Goal: Information Seeking & Learning: Learn about a topic

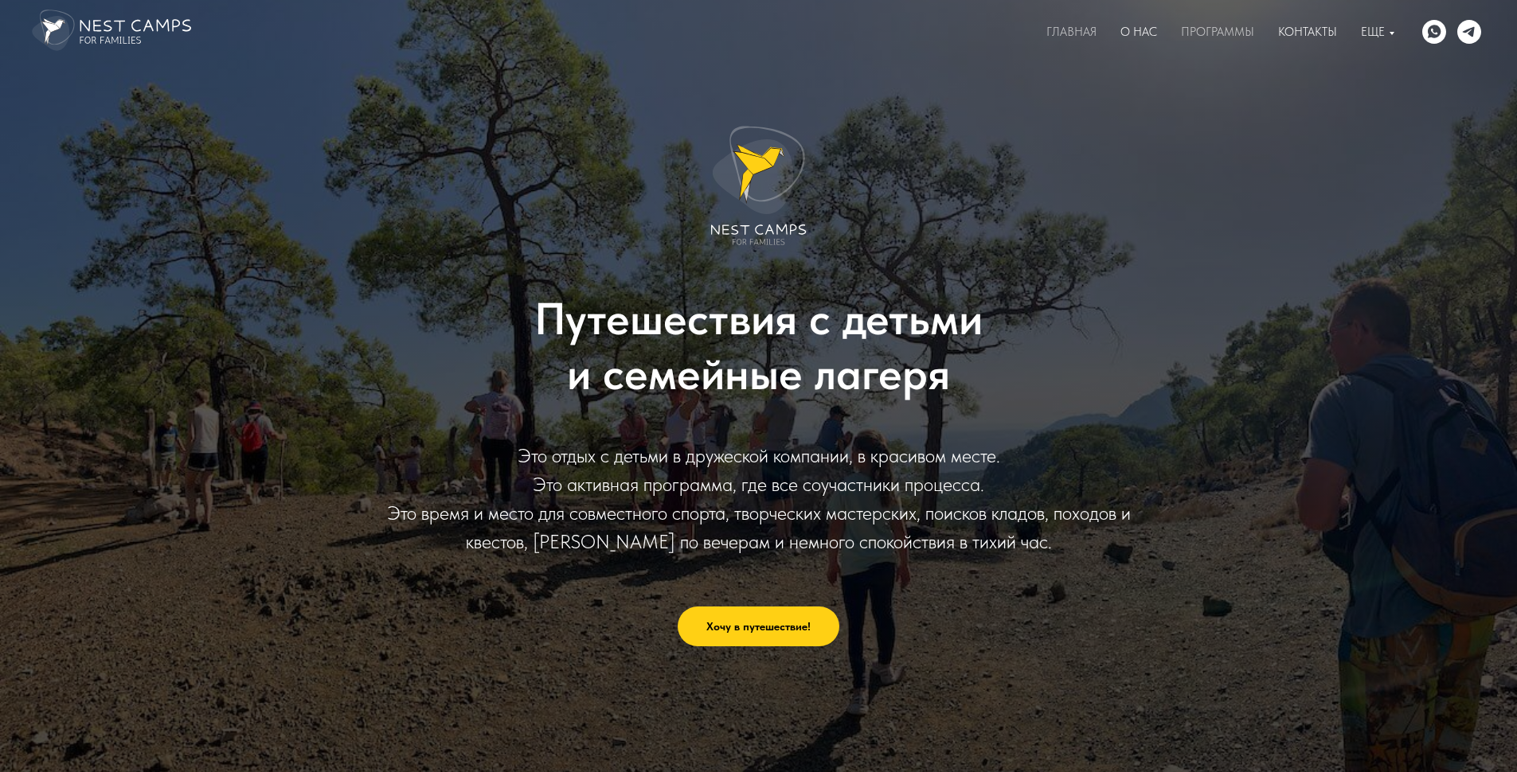
click at [1433, 33] on icon "WhatsApp" at bounding box center [1434, 32] width 24 height 24
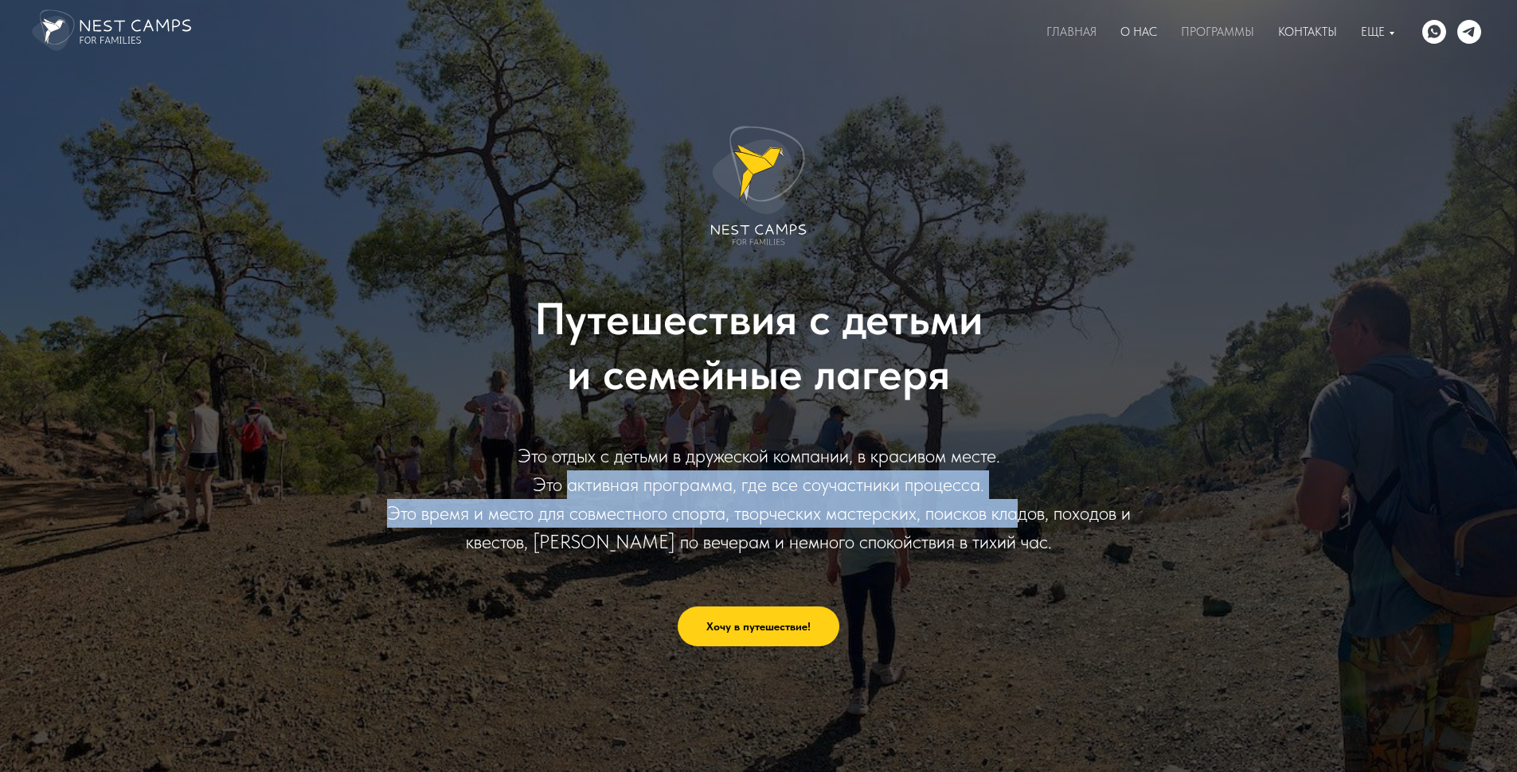
drag, startPoint x: 1029, startPoint y: 532, endPoint x: 570, endPoint y: 480, distance: 461.6
click at [570, 480] on div "Это отдых с детьми в дружеской компании, в красивом месте. Это активная програм…" at bounding box center [759, 499] width 764 height 115
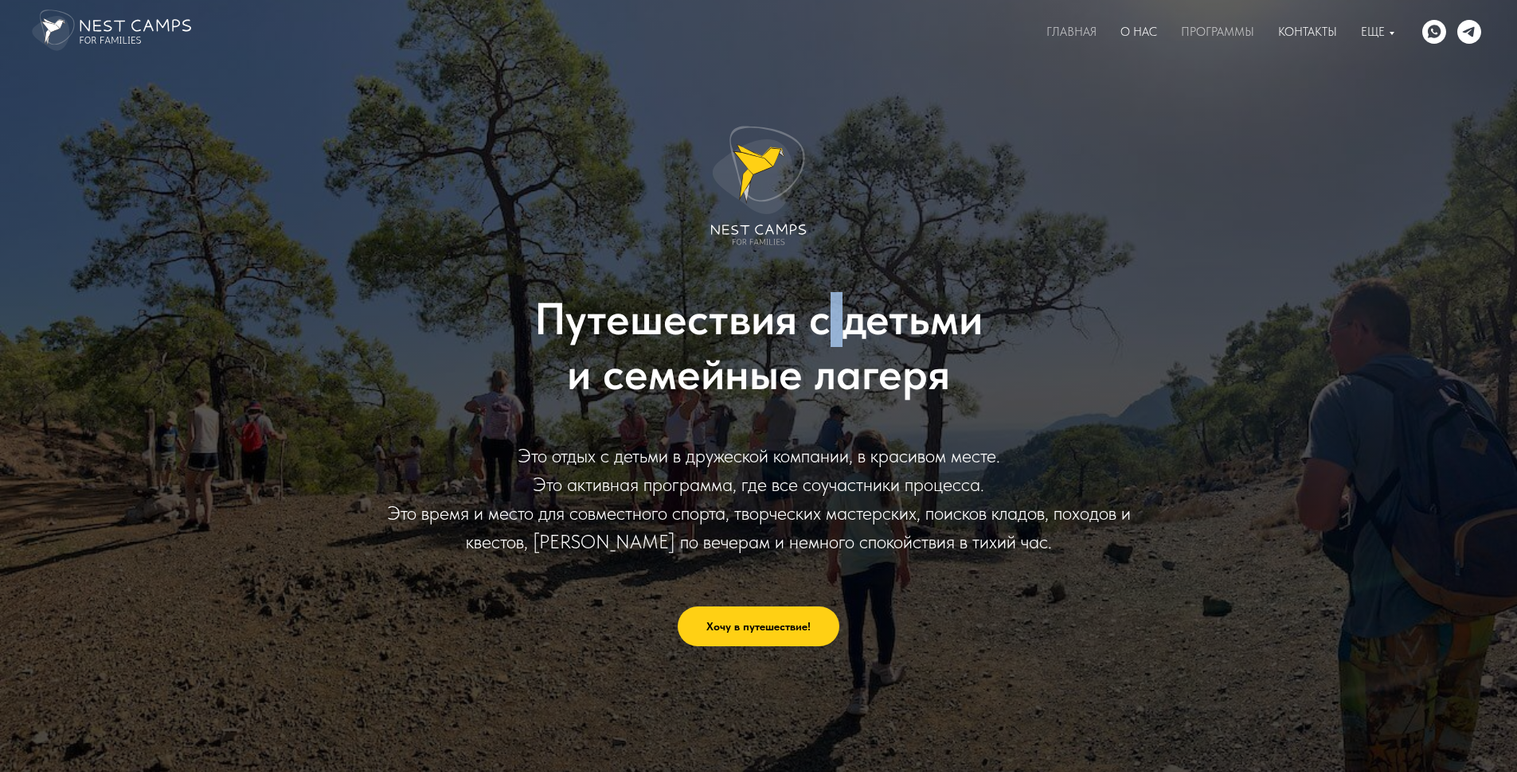
click at [837, 265] on div "Путешествия с детьми и семейные лагеря Это отдых с детьми в дружеской компании,…" at bounding box center [759, 386] width 764 height 521
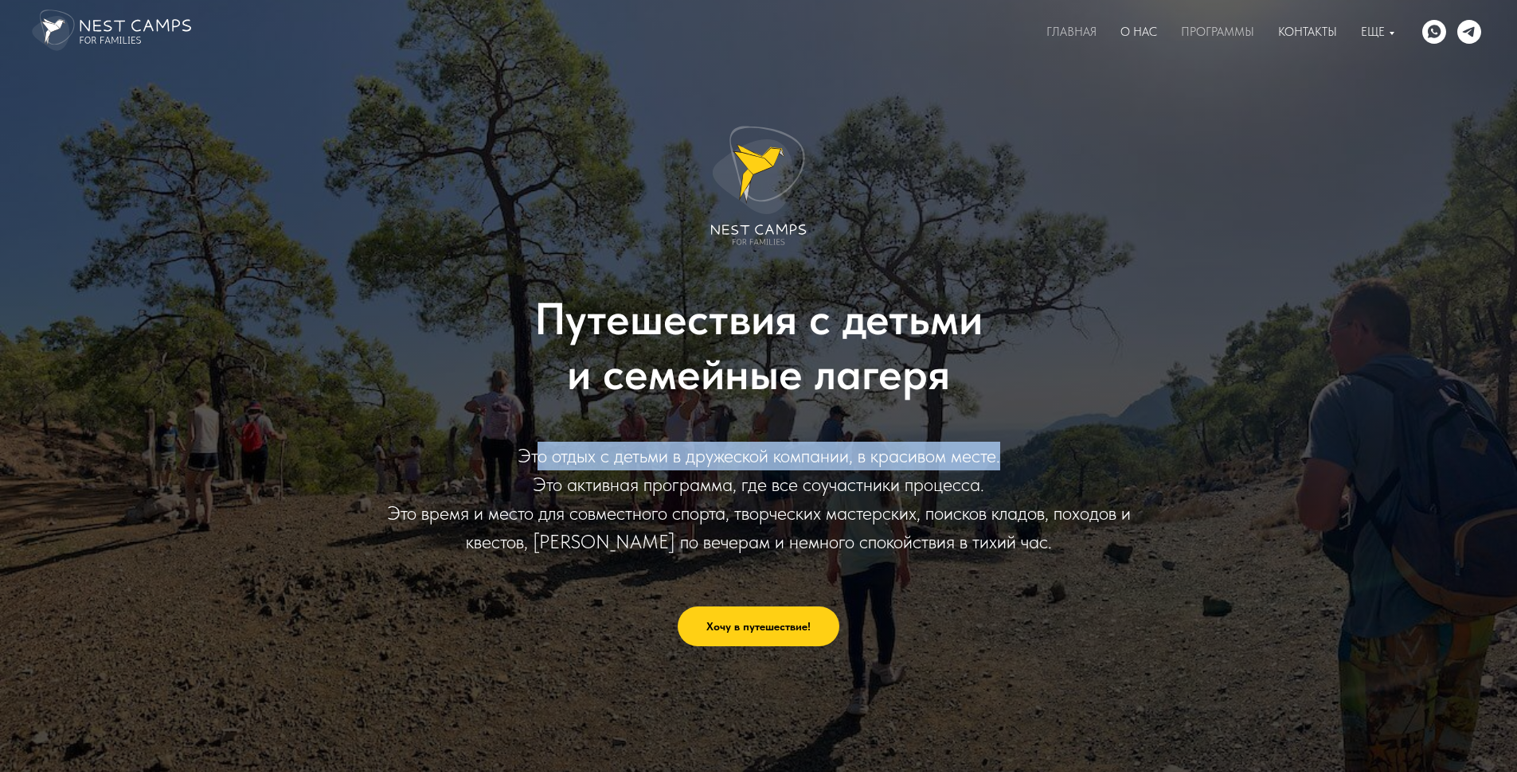
drag, startPoint x: 591, startPoint y: 452, endPoint x: 1079, endPoint y: 444, distance: 488.2
click at [1079, 444] on div "Это отдых с детьми в дружеской компании, в красивом месте. Это активная програм…" at bounding box center [759, 499] width 764 height 115
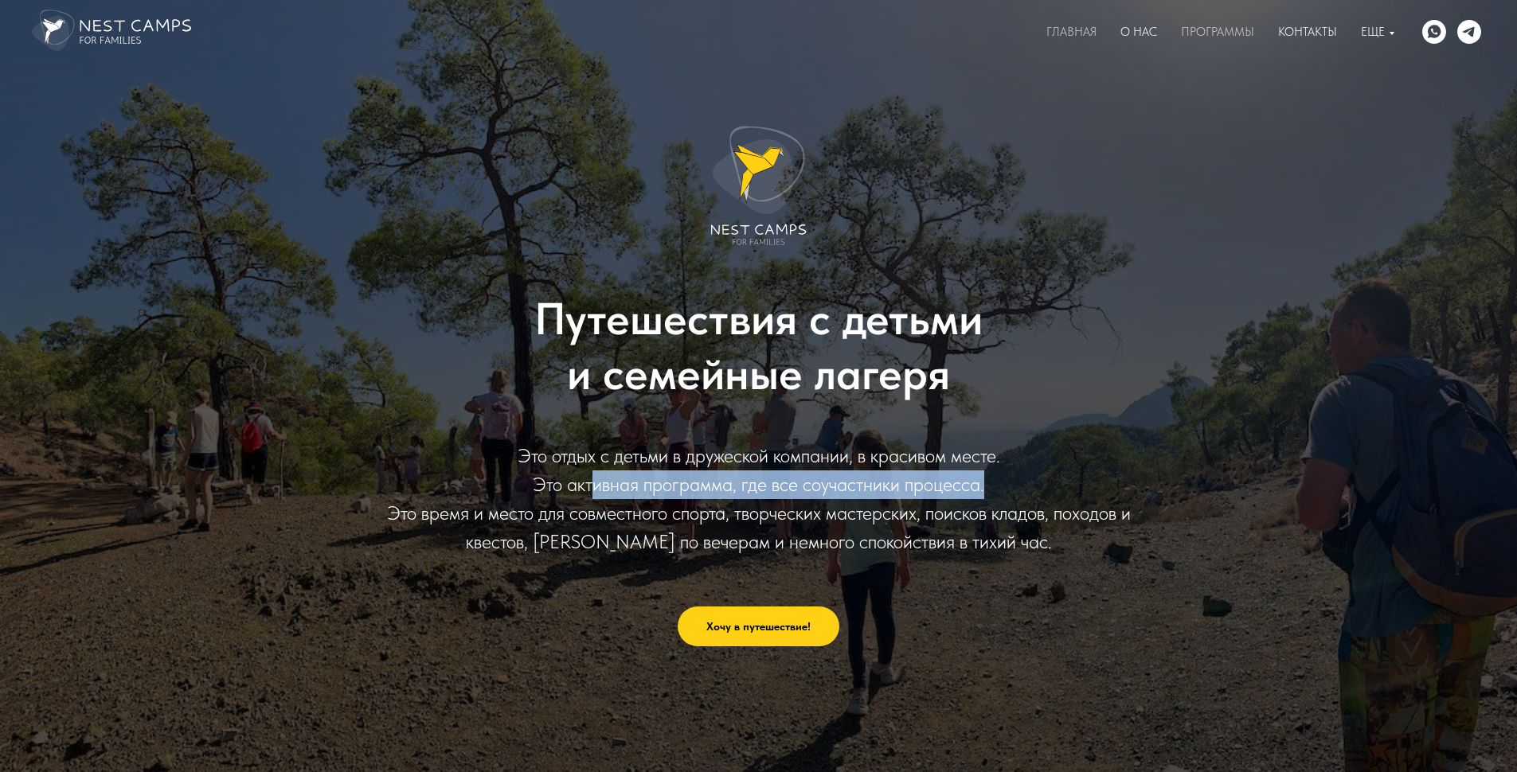
drag, startPoint x: 676, startPoint y: 493, endPoint x: 1044, endPoint y: 497, distance: 367.9
click at [1044, 497] on div "Это отдых с детьми в дружеской компании, в красивом месте. Это активная програм…" at bounding box center [759, 499] width 764 height 115
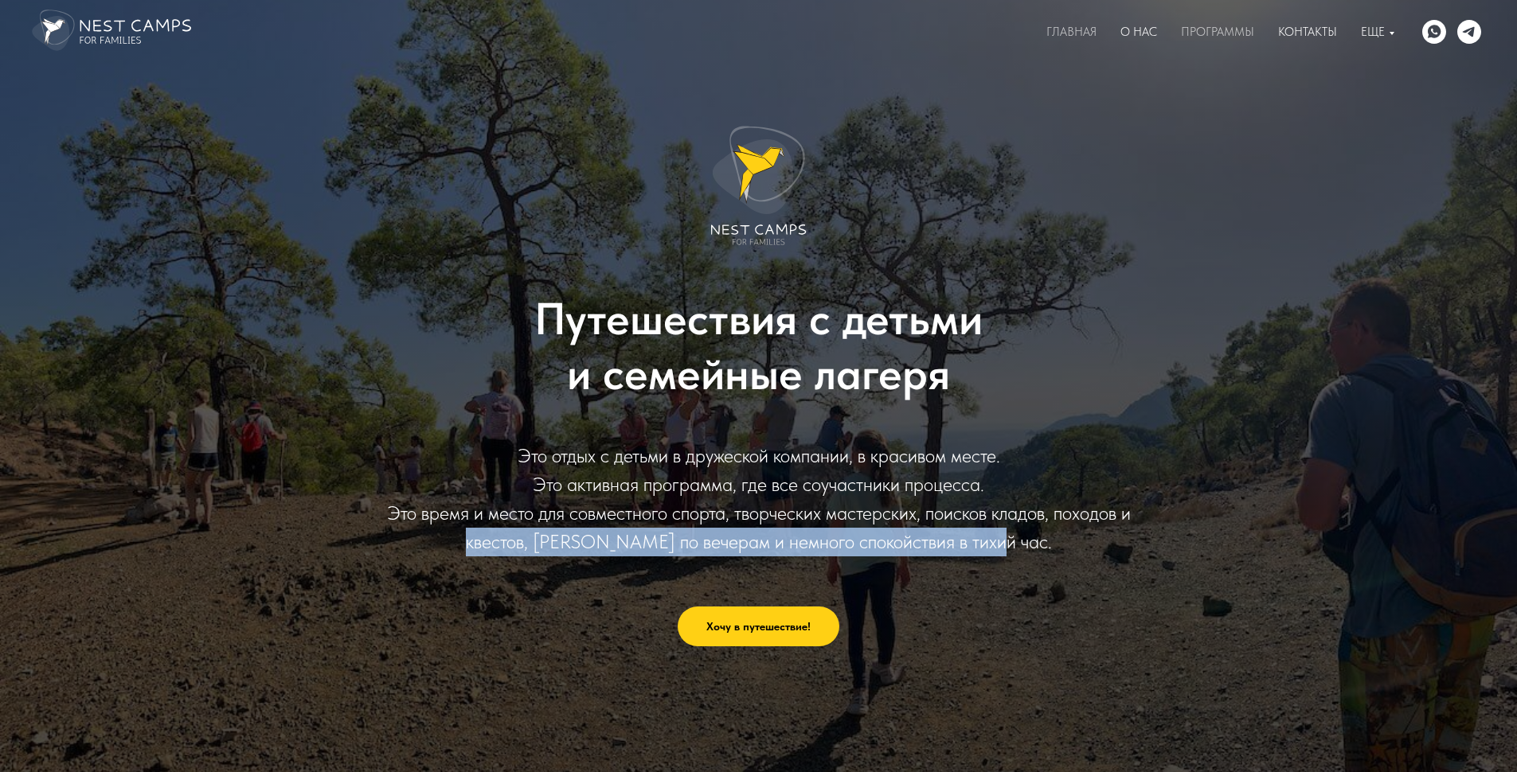
drag, startPoint x: 413, startPoint y: 537, endPoint x: 888, endPoint y: 533, distance: 474.6
click at [892, 533] on div "Это отдых с детьми в дружеской компании, в красивом месте. Это активная програм…" at bounding box center [759, 499] width 764 height 115
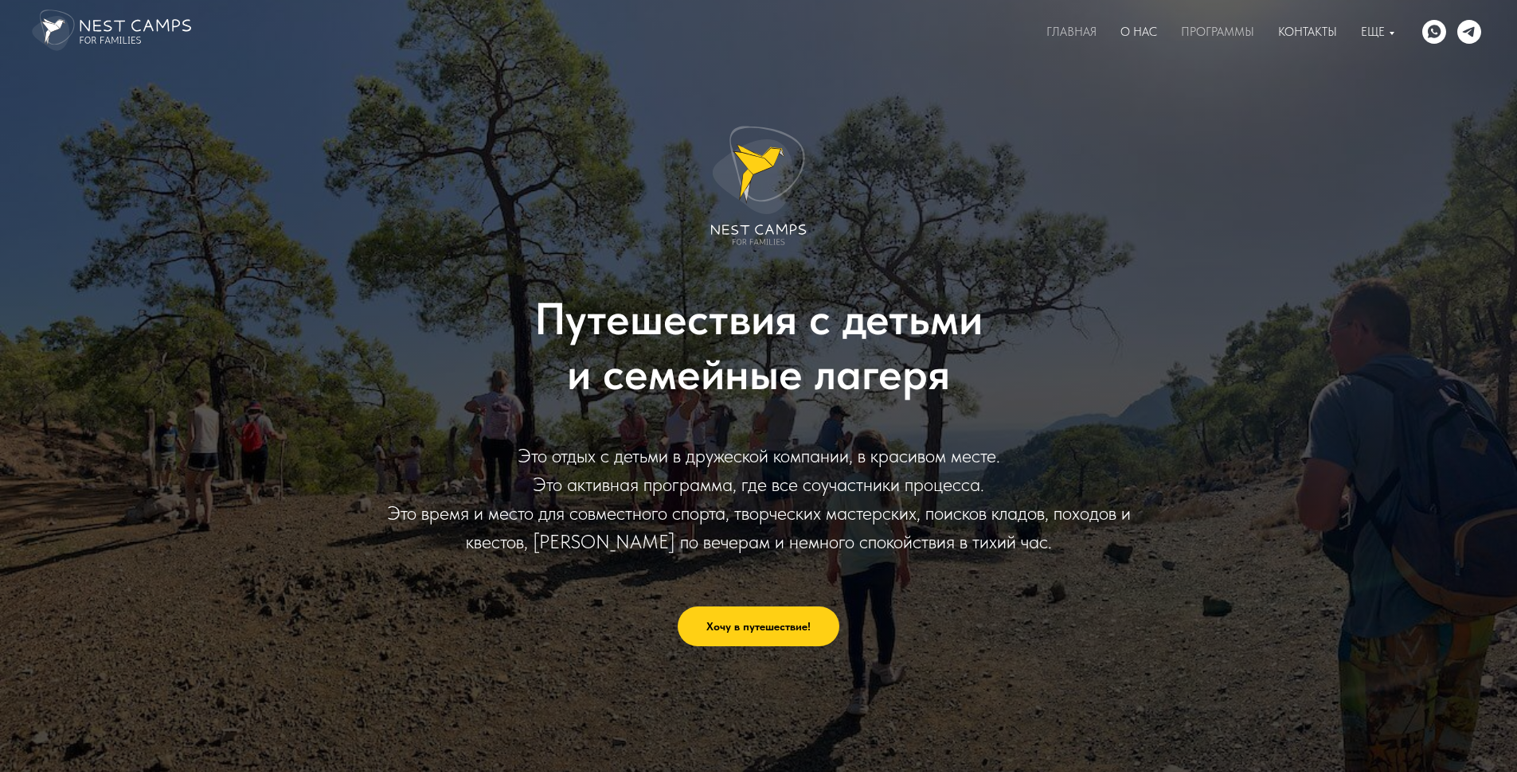
click at [1112, 574] on div "Путешествия с детьми и семейные лагеря Это отдых с детьми в дружеской компании,…" at bounding box center [759, 386] width 764 height 521
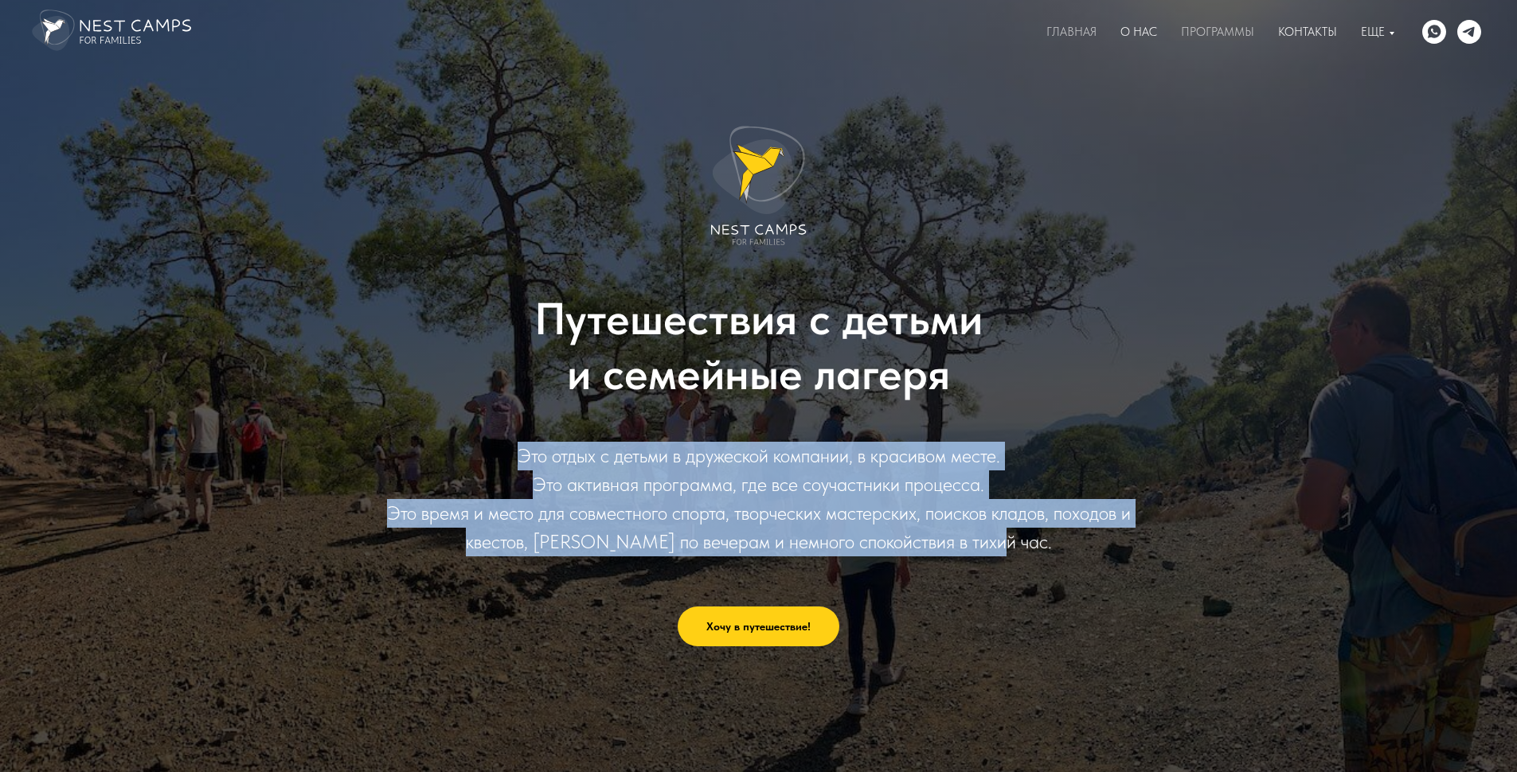
drag, startPoint x: 1109, startPoint y: 543, endPoint x: 444, endPoint y: 438, distance: 674.0
click at [444, 438] on div "Путешествия с детьми и семейные лагеря Это отдых с детьми в дружеской компании,…" at bounding box center [759, 386] width 764 height 521
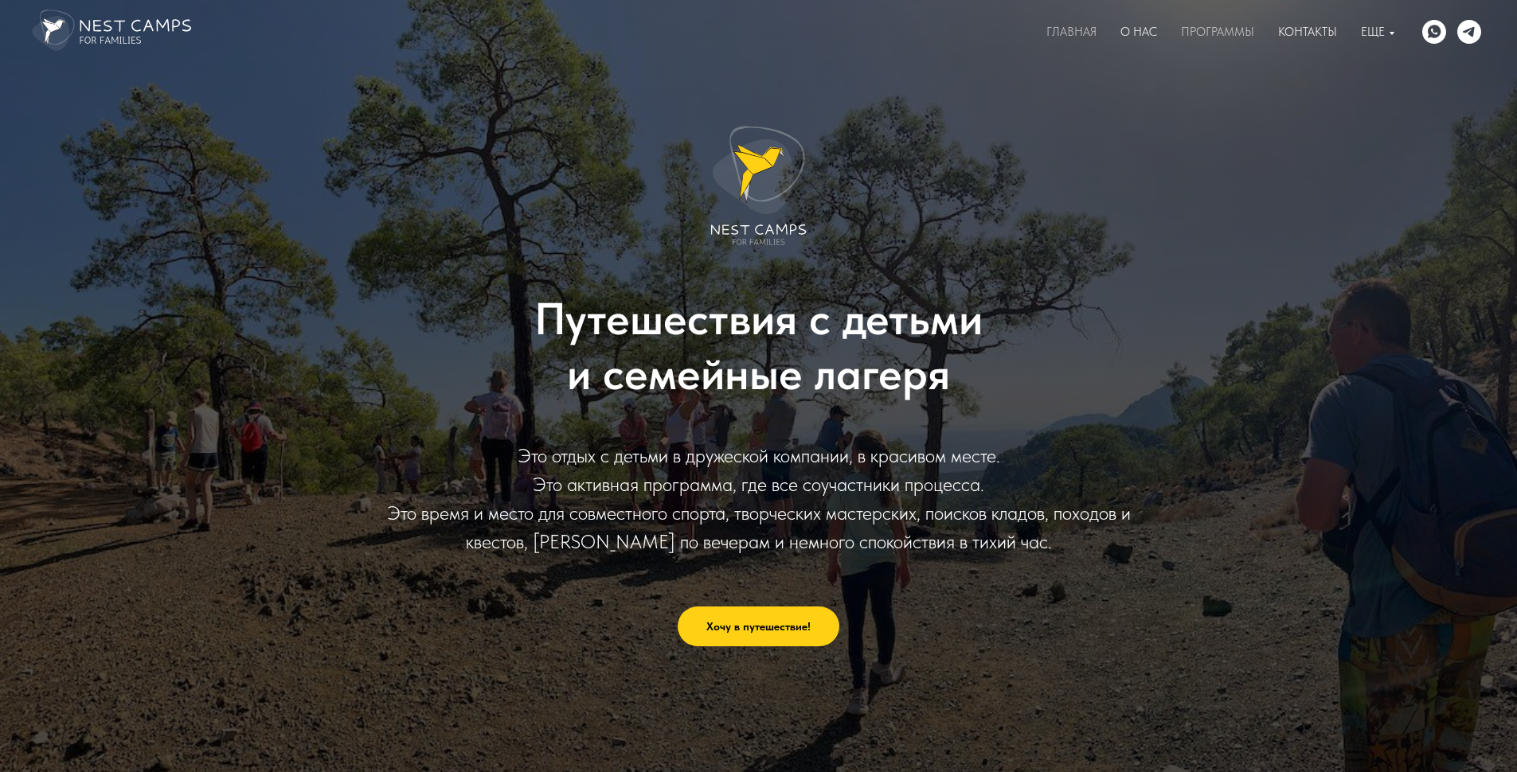
click at [402, 268] on div "Путешествия с детьми и семейные лагеря Это отдых с детьми в дружеской компании,…" at bounding box center [759, 386] width 764 height 521
click at [1216, 34] on link "Программы" at bounding box center [1217, 32] width 73 height 14
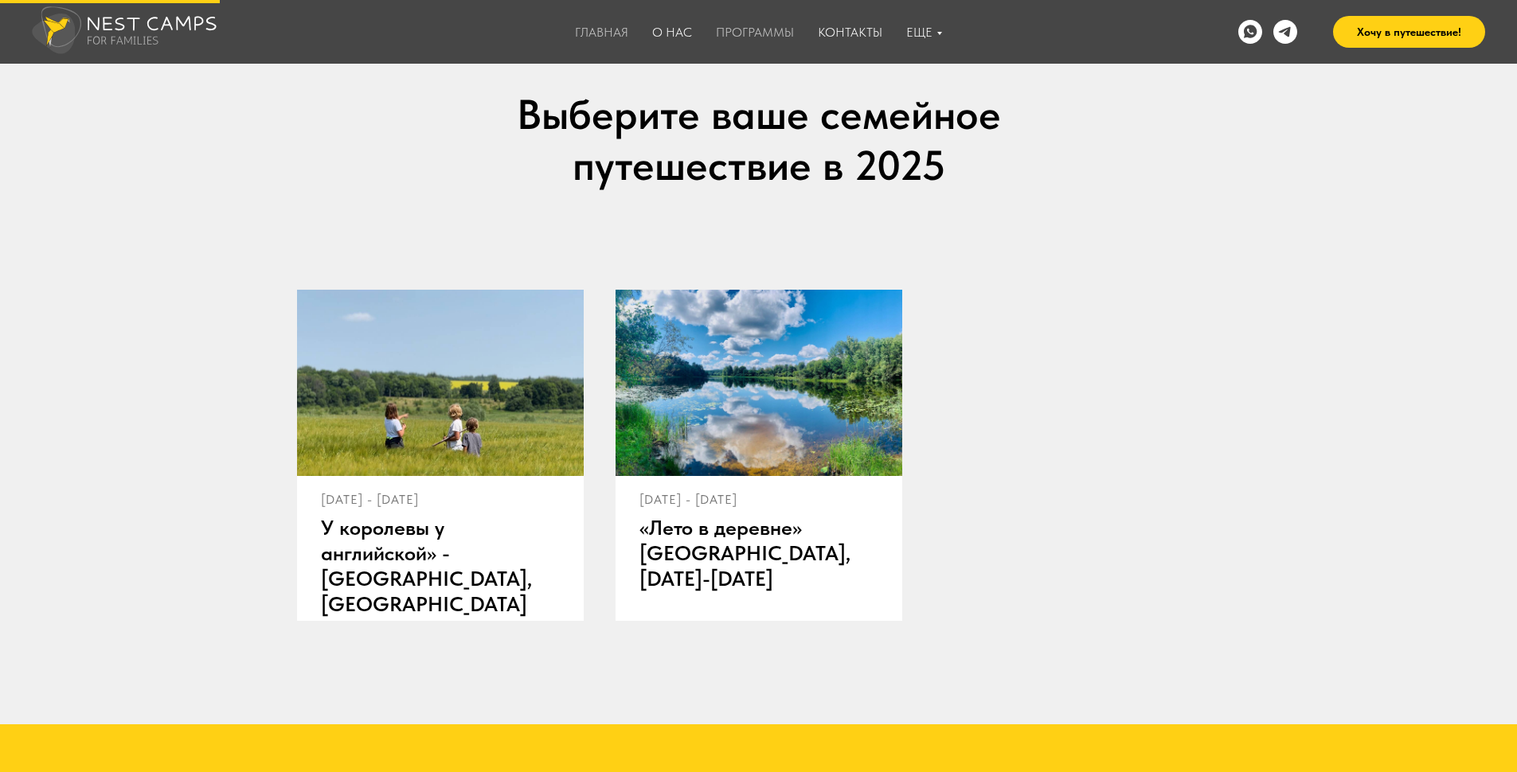
click at [720, 459] on div at bounding box center [759, 383] width 287 height 186
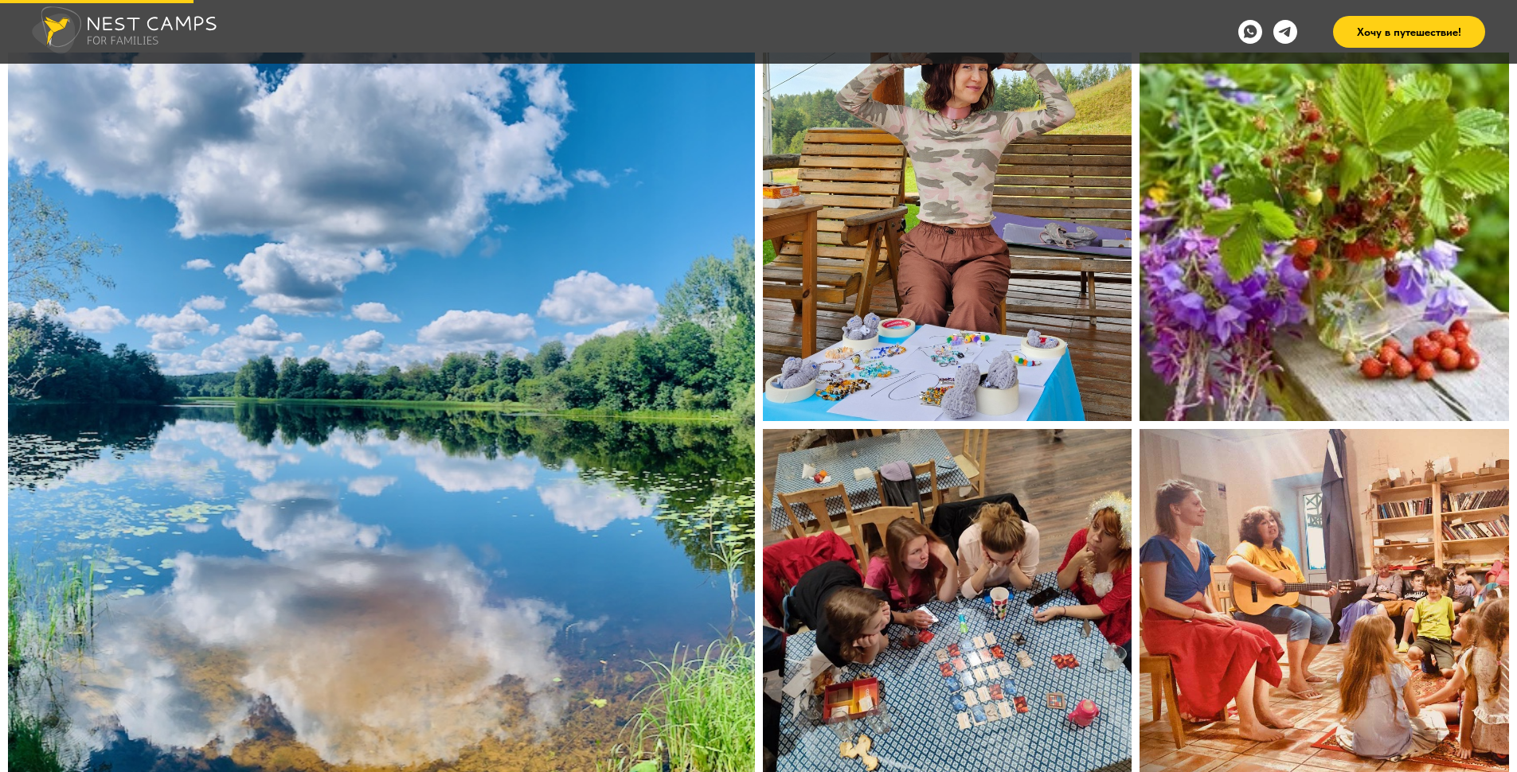
scroll to position [2787, 0]
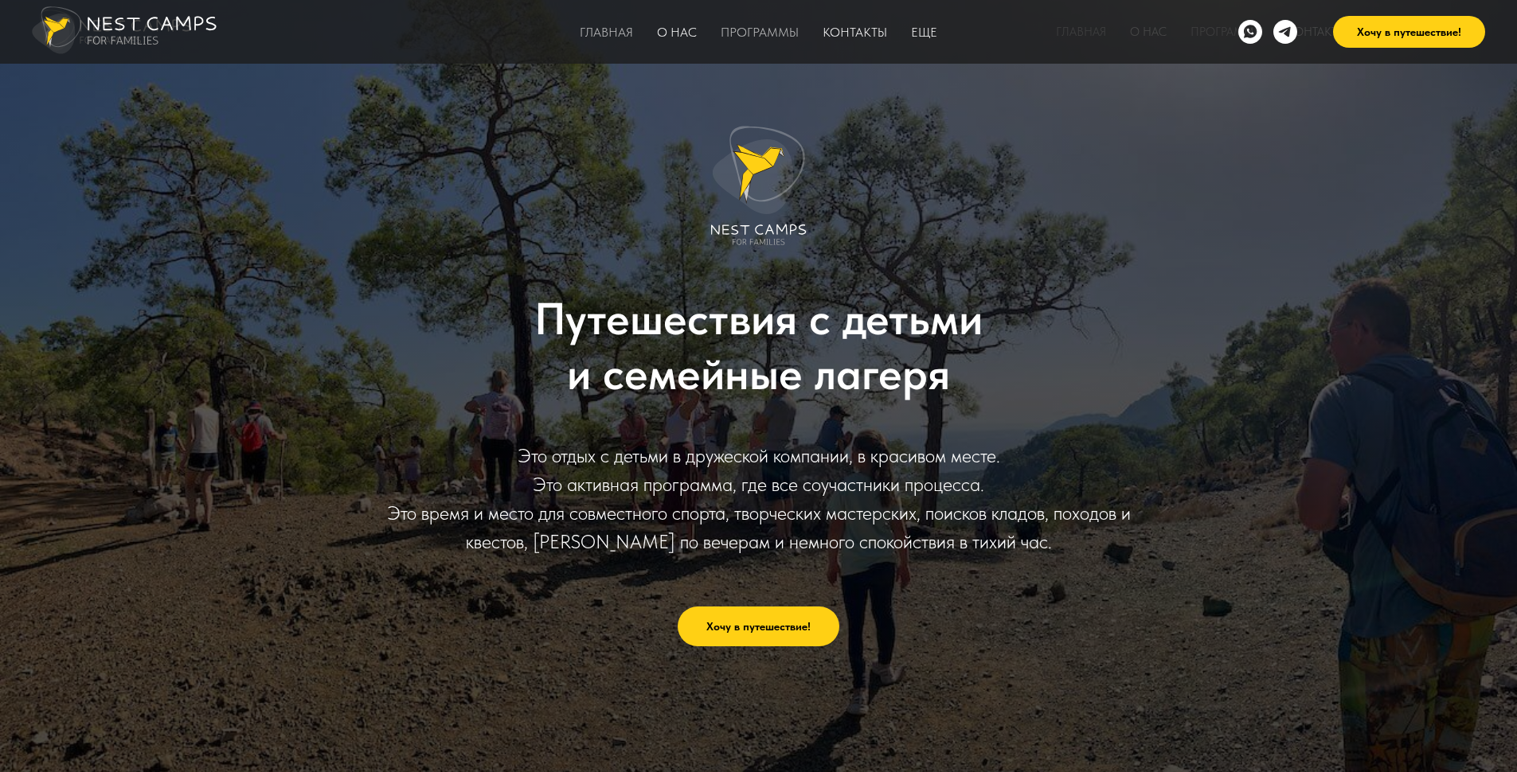
scroll to position [772, 0]
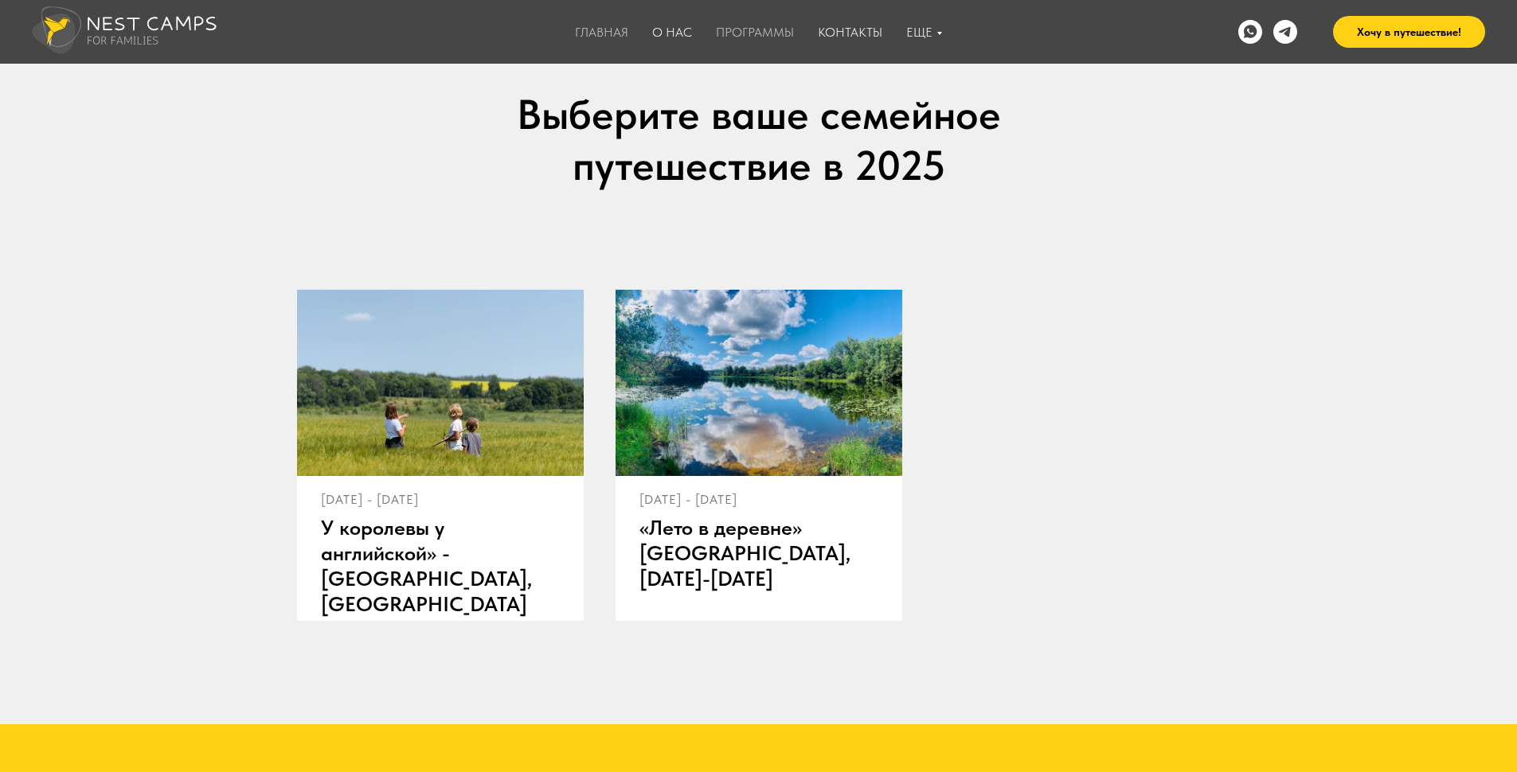
click at [599, 38] on link "Главная" at bounding box center [601, 32] width 53 height 15
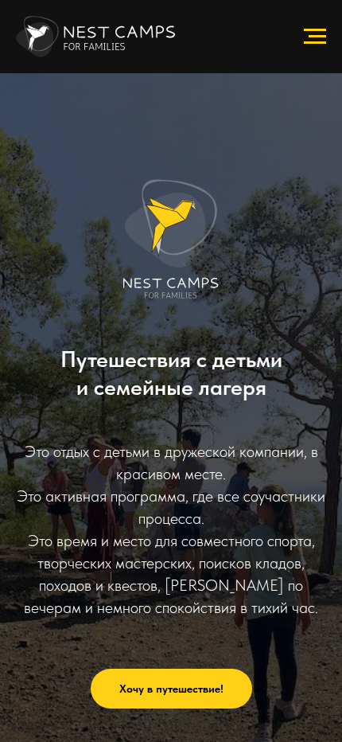
click at [252, 159] on div "Путешествия с детьми и семейные лагеря Это отдых с детьми в дружеской компании,…" at bounding box center [171, 444] width 311 height 742
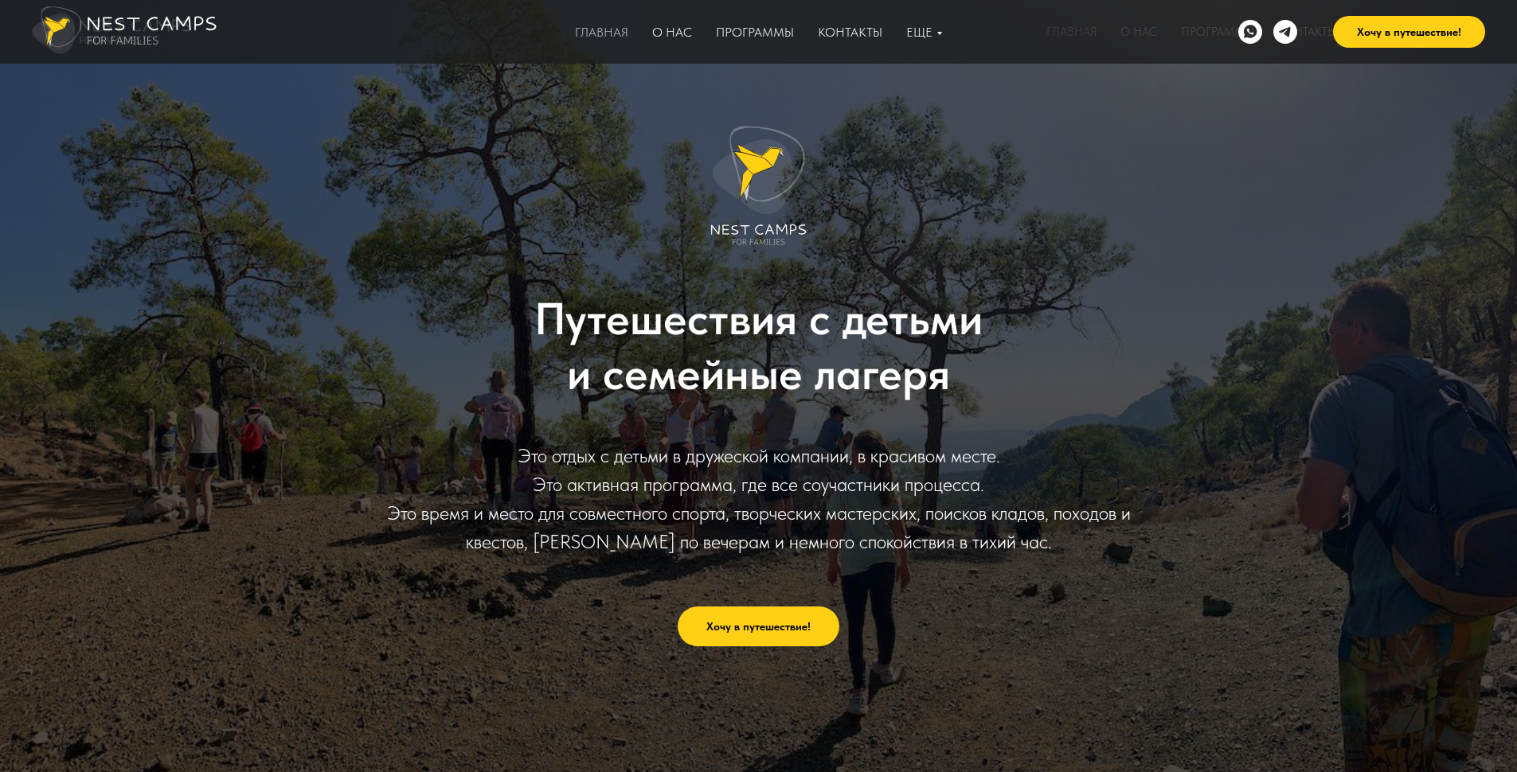
click at [90, 26] on img at bounding box center [124, 30] width 185 height 48
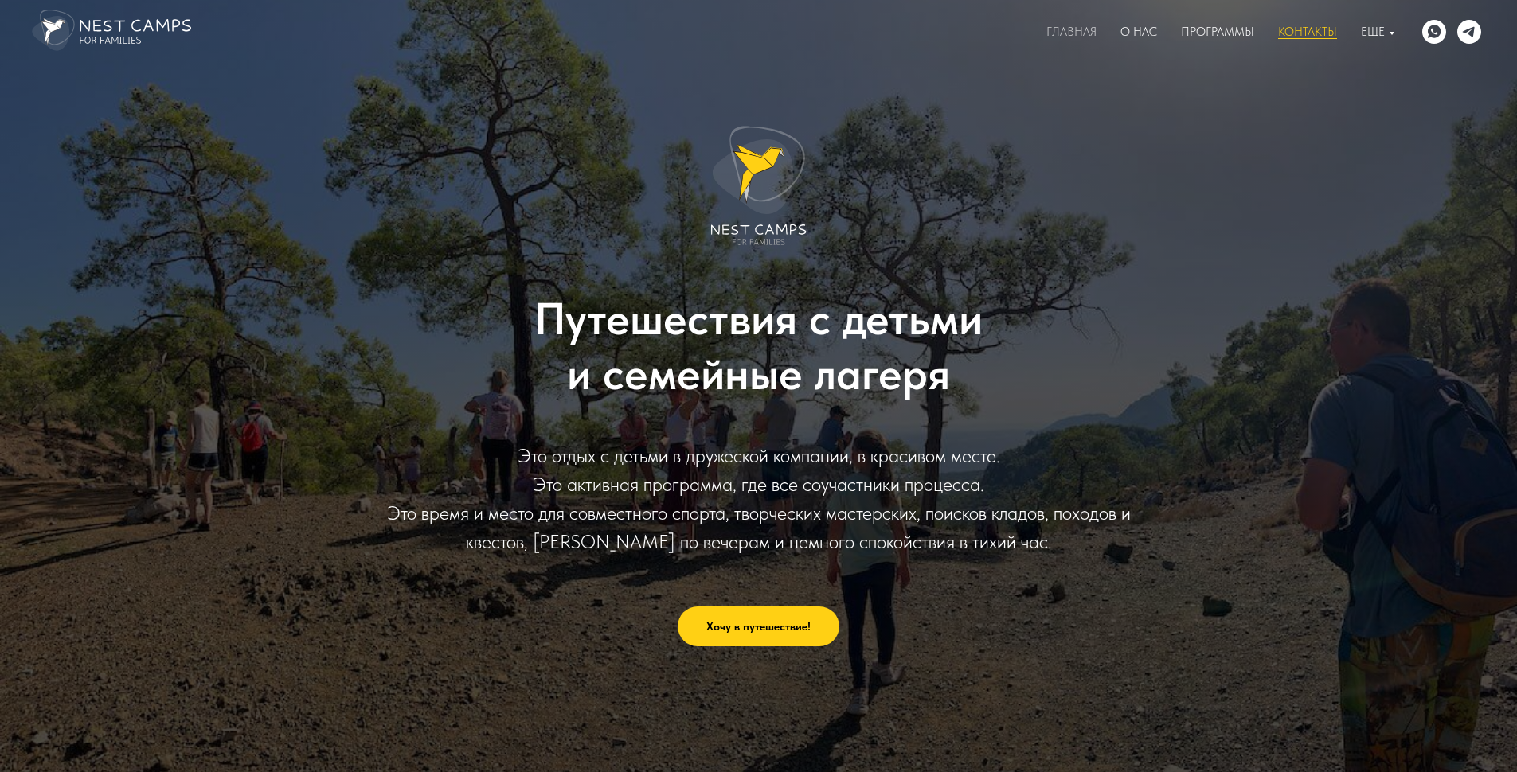
click at [1325, 30] on link "Контакты" at bounding box center [1307, 32] width 59 height 14
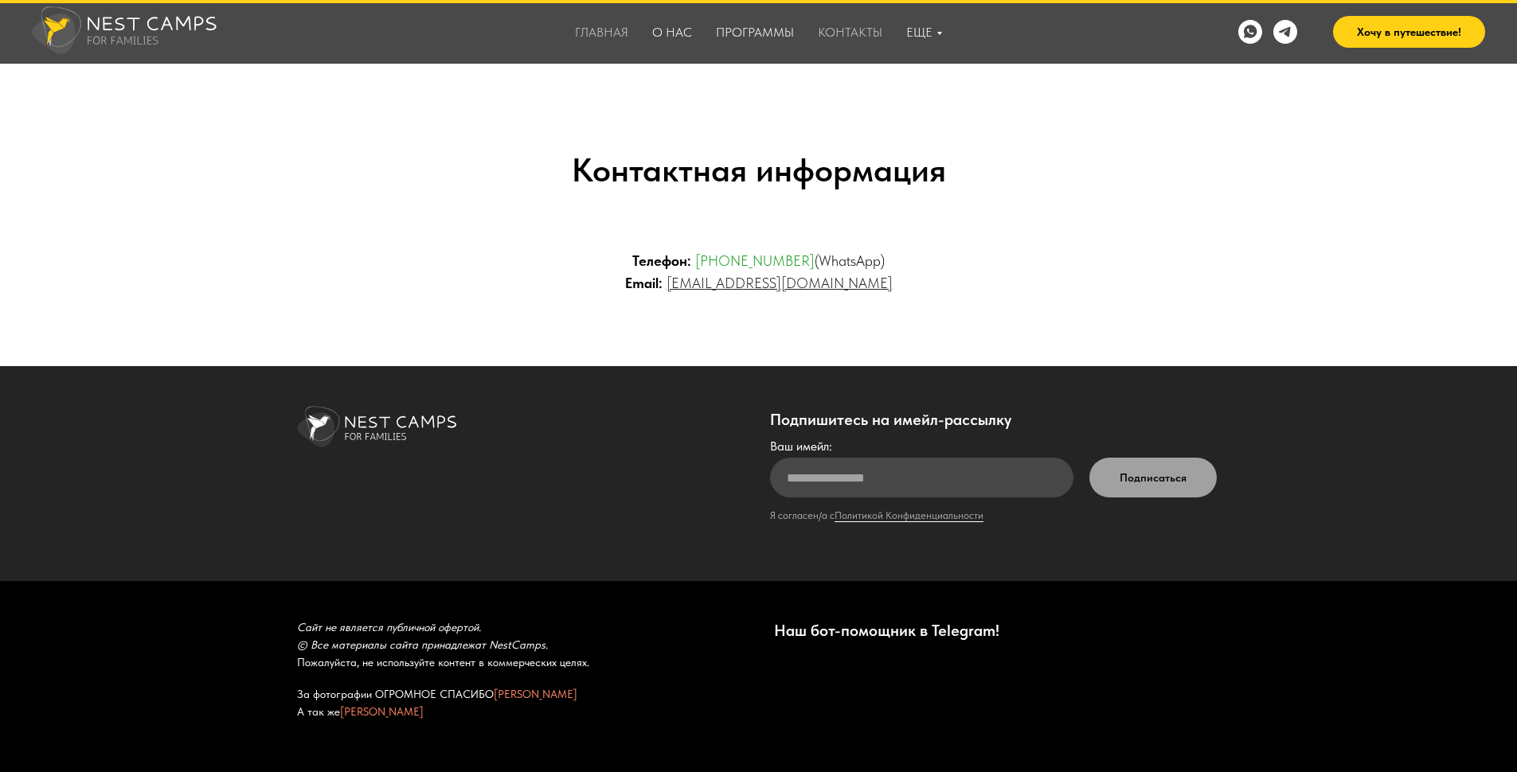
click at [752, 288] on link "[EMAIL_ADDRESS][DOMAIN_NAME]" at bounding box center [780, 283] width 226 height 17
click at [727, 260] on link "[PHONE_NUMBER]" at bounding box center [754, 260] width 119 height 17
click at [80, 22] on img at bounding box center [124, 30] width 185 height 48
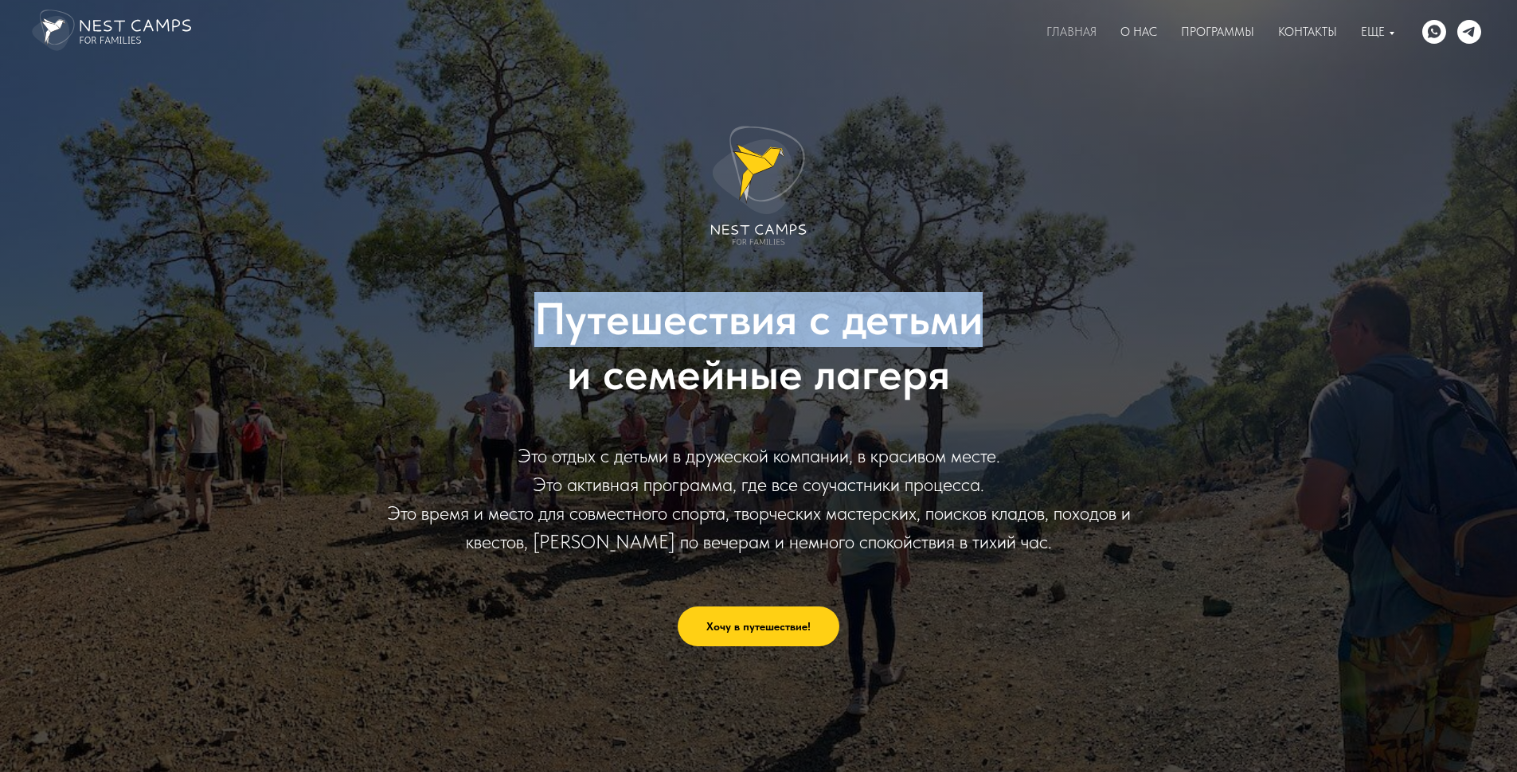
drag, startPoint x: 547, startPoint y: 312, endPoint x: 993, endPoint y: 329, distance: 446.3
click at [993, 329] on h1 "Путешествия с детьми и семейные лагеря" at bounding box center [759, 347] width 764 height 110
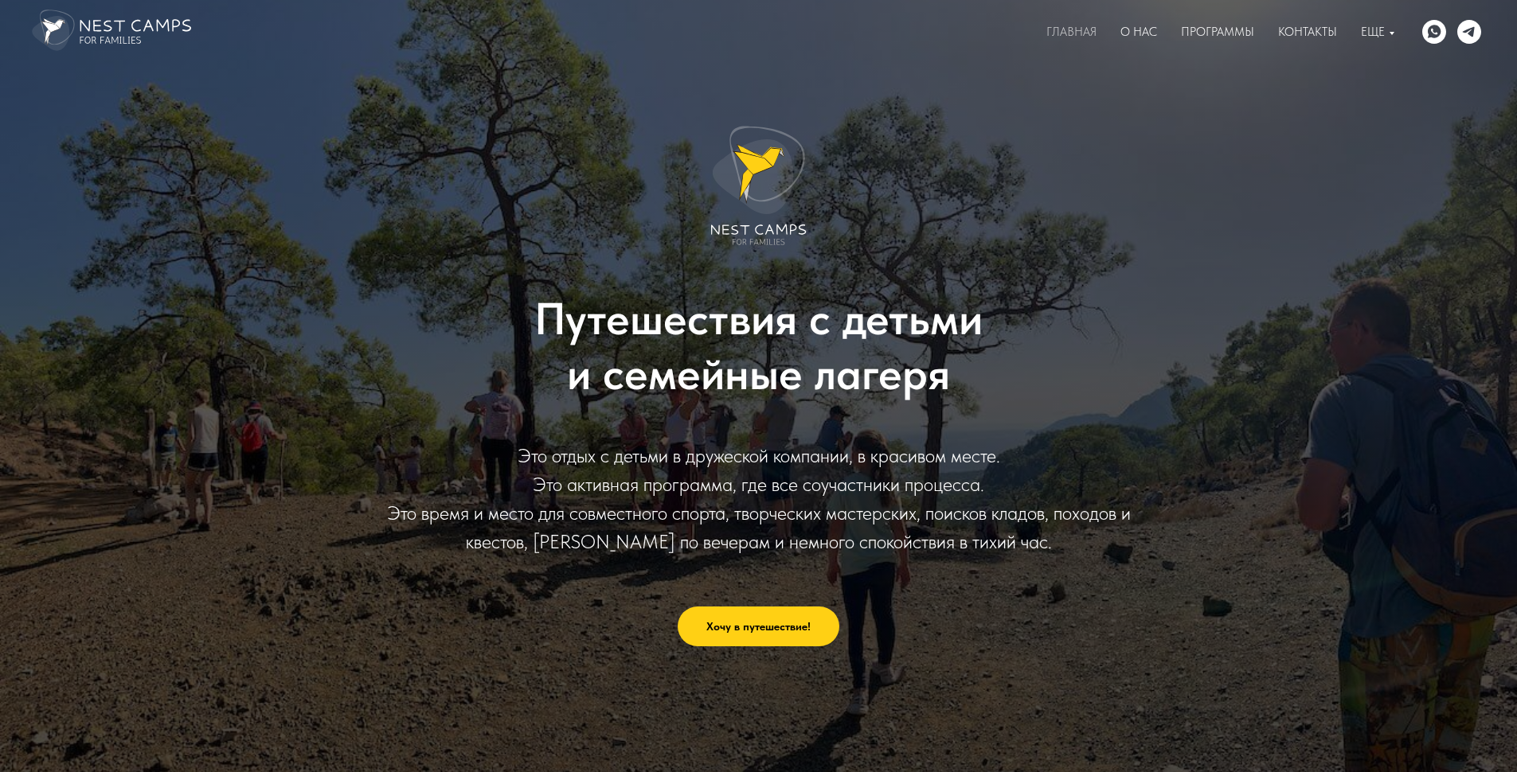
click at [1058, 201] on div at bounding box center [759, 187] width 764 height 123
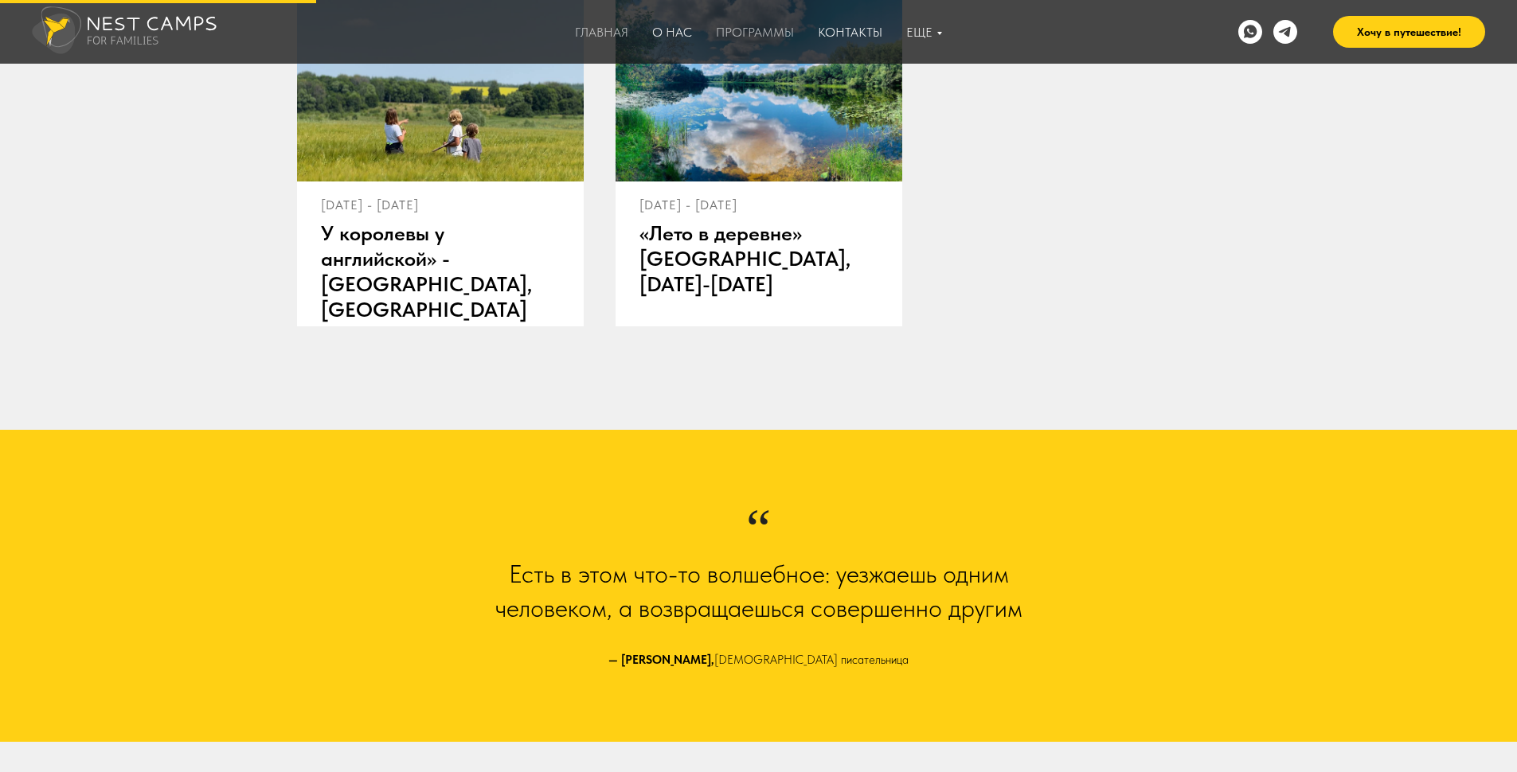
scroll to position [796, 0]
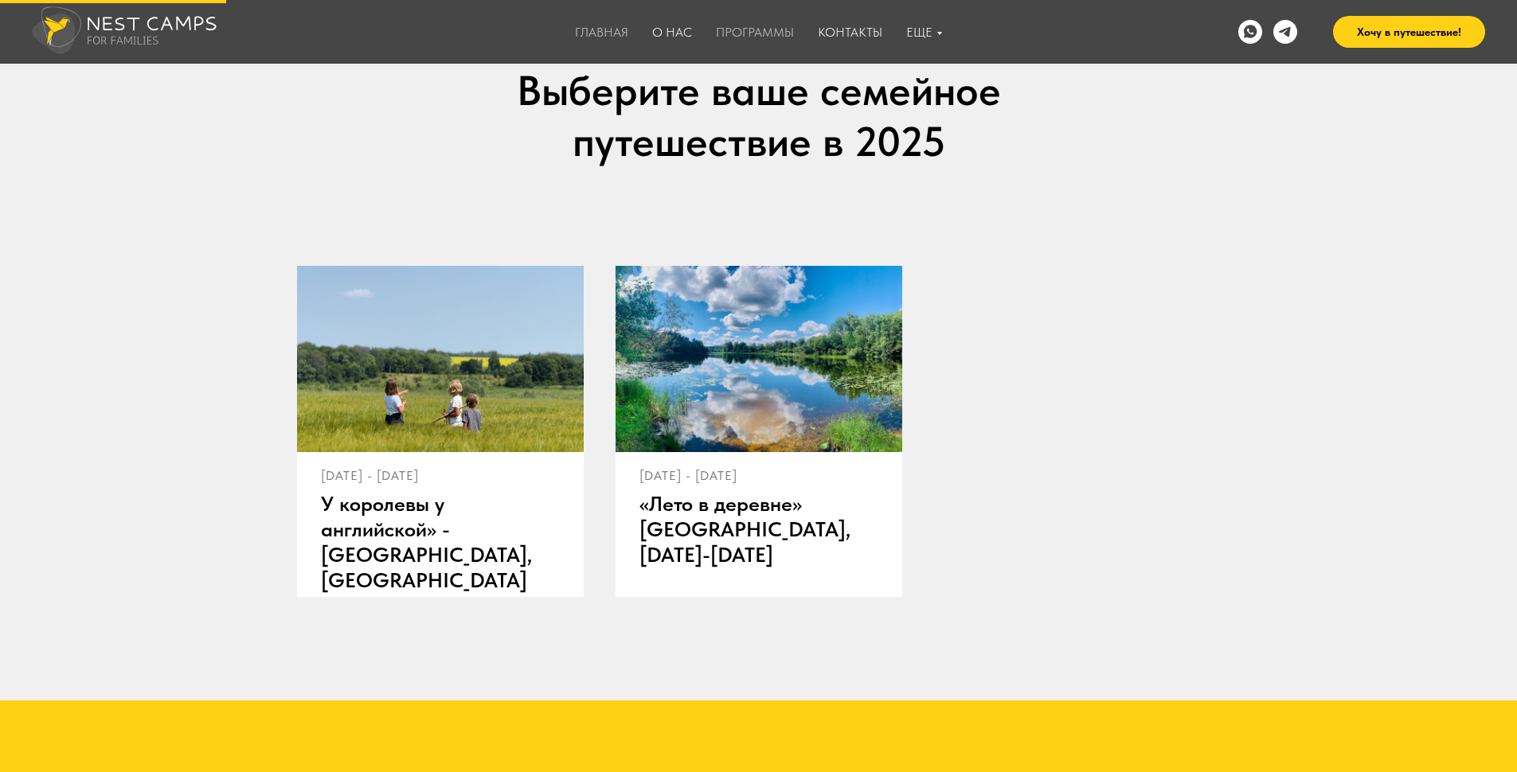
drag, startPoint x: 456, startPoint y: 410, endPoint x: 456, endPoint y: 419, distance: 8.8
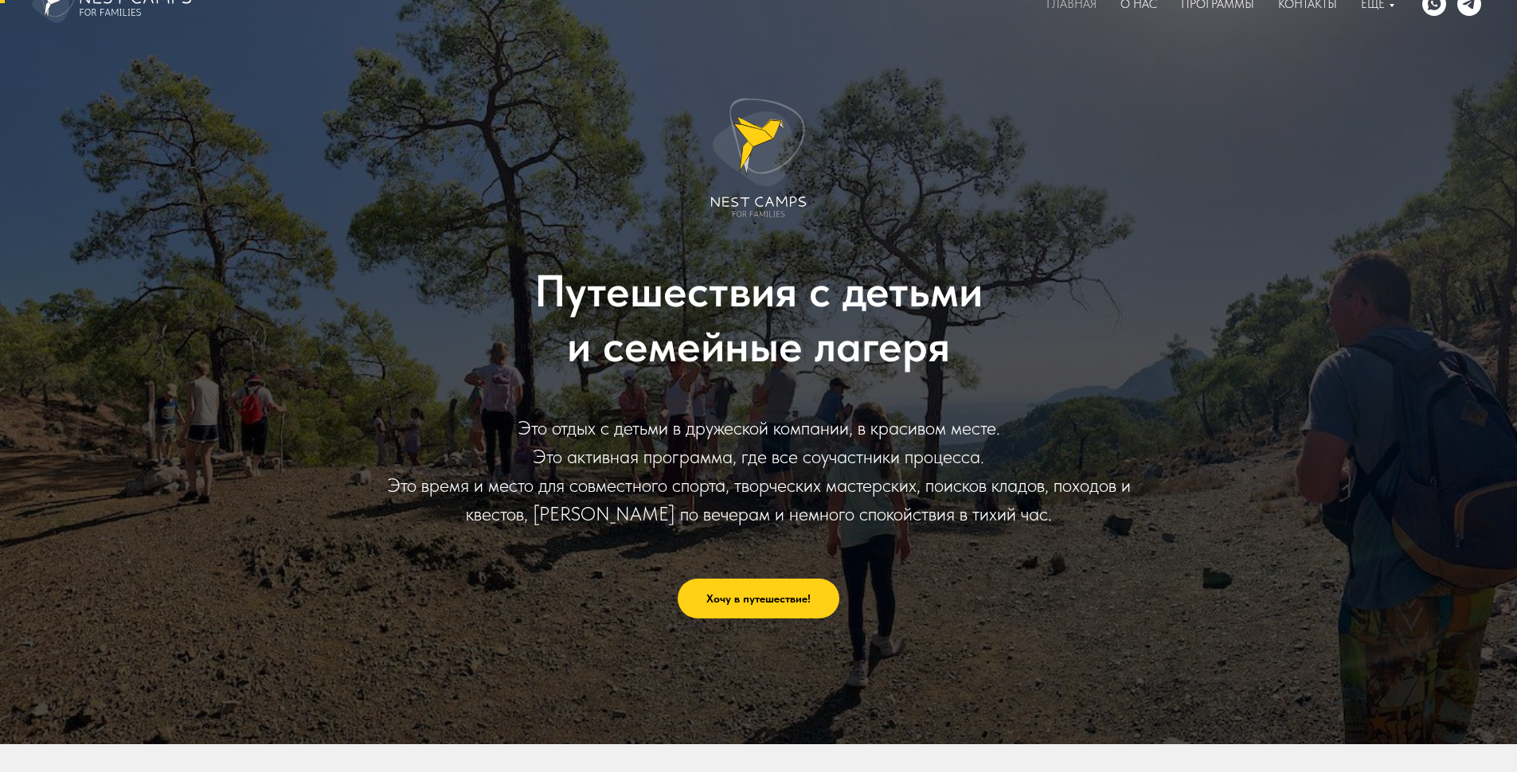
scroll to position [0, 0]
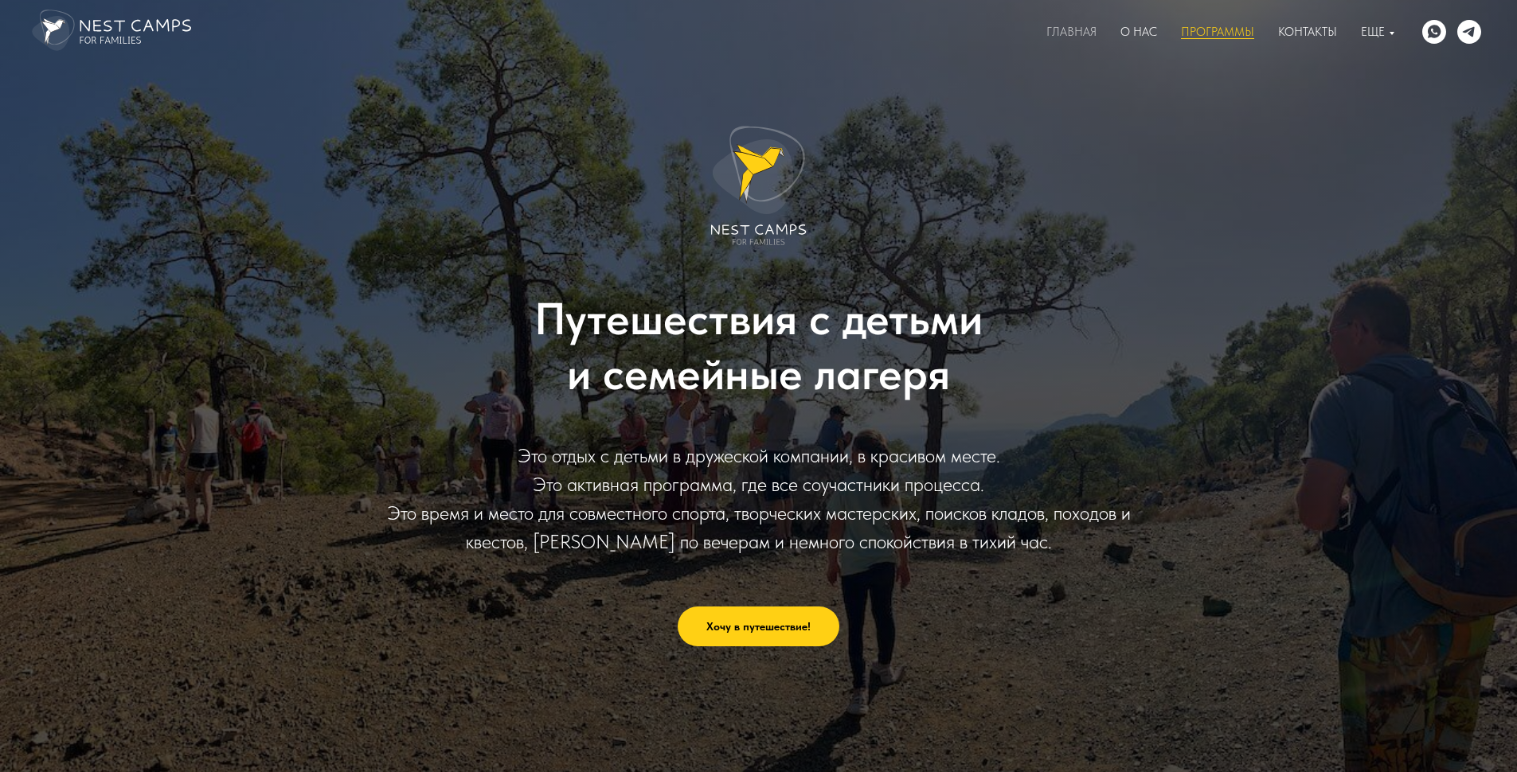
click at [1214, 30] on link "Программы" at bounding box center [1217, 32] width 73 height 14
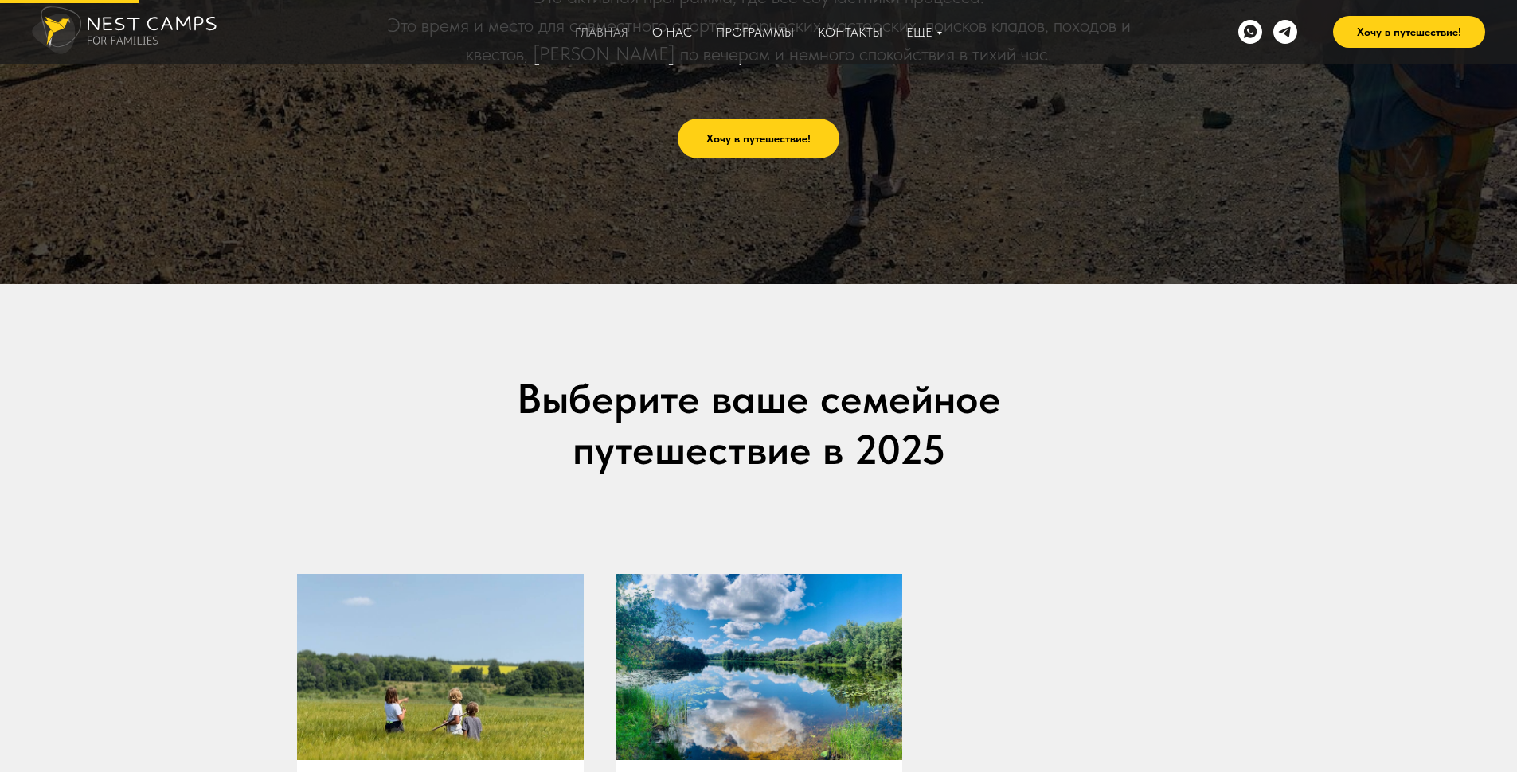
scroll to position [374, 0]
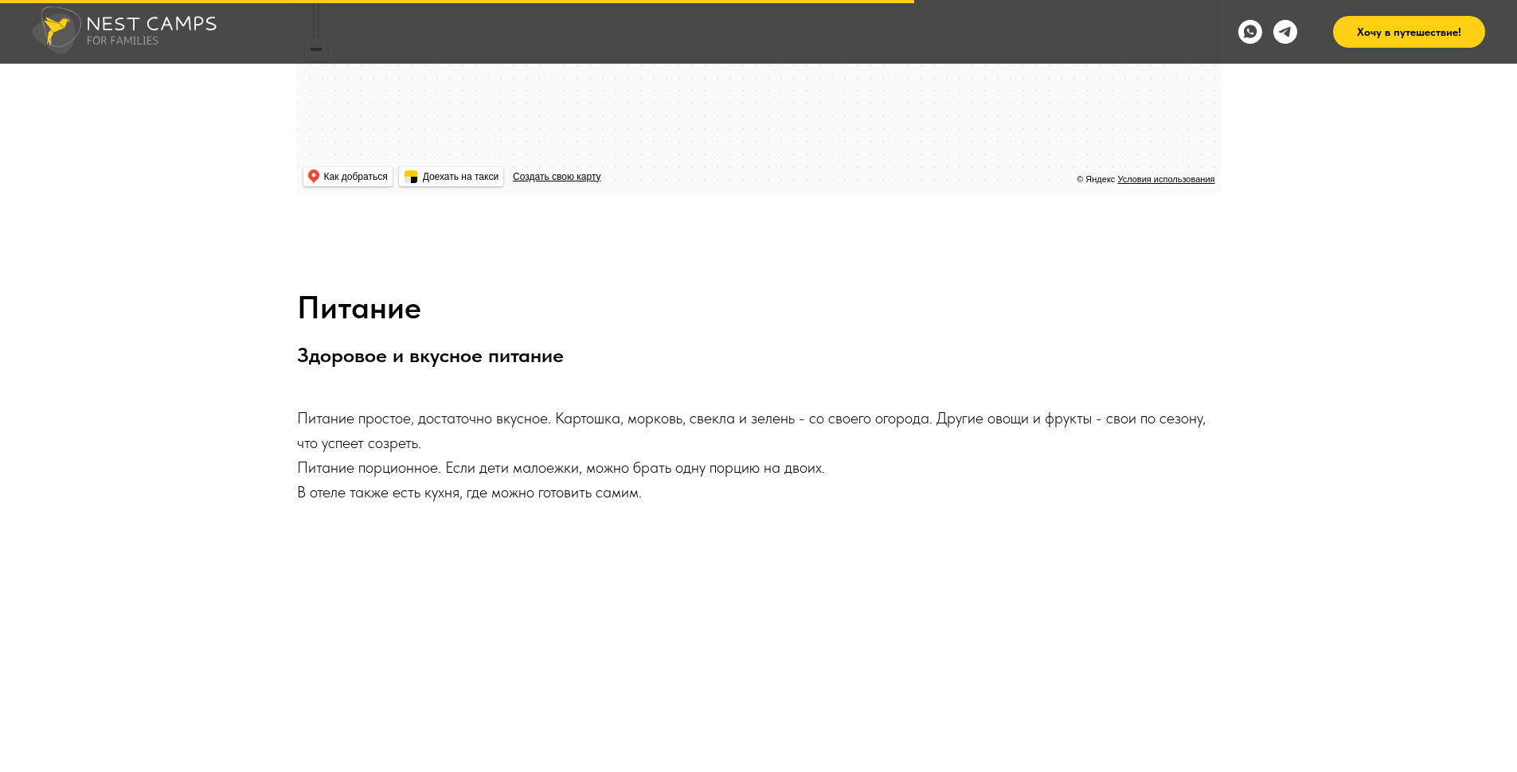
scroll to position [11866, 0]
